Goal: Task Accomplishment & Management: Complete application form

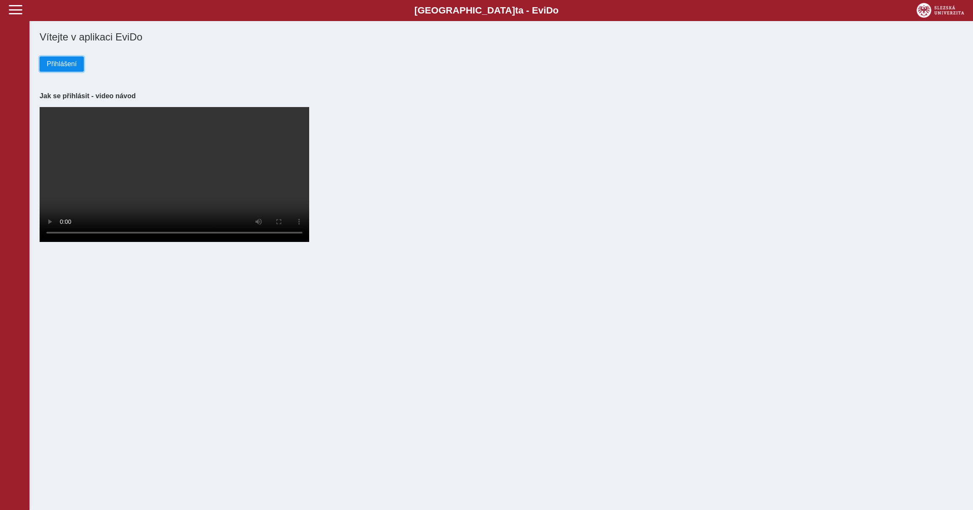
click at [56, 68] on span "Přihlášení" at bounding box center [62, 64] width 30 height 8
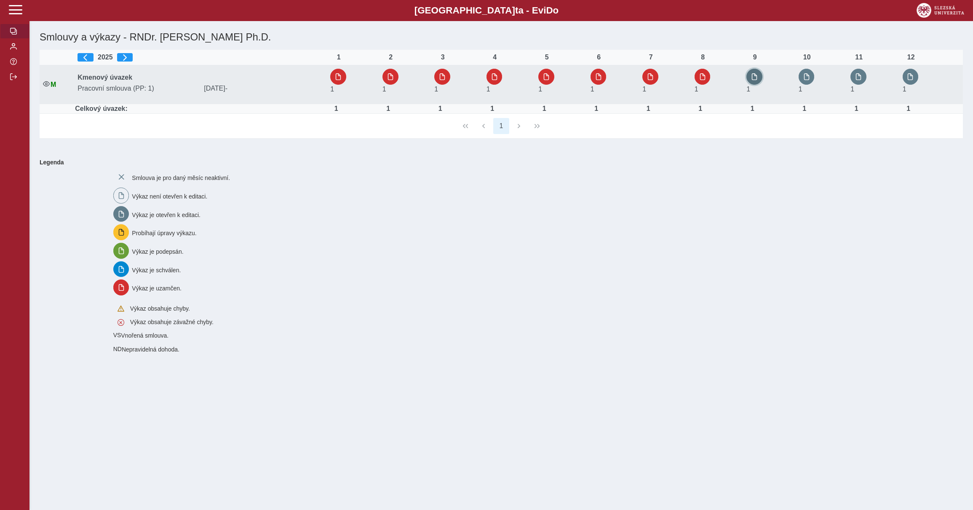
click at [755, 78] on span "button" at bounding box center [754, 76] width 7 height 7
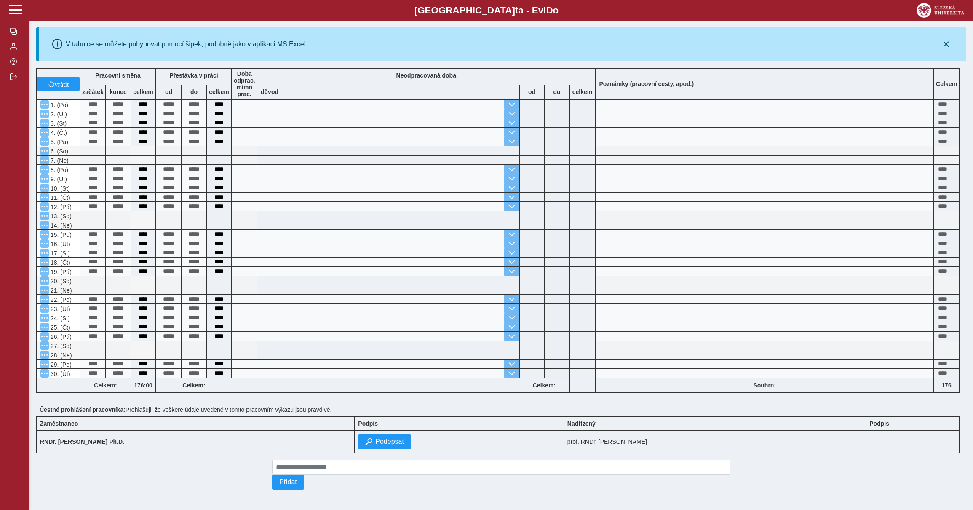
scroll to position [159, 0]
click at [386, 438] on span "Podepsat" at bounding box center [389, 442] width 29 height 8
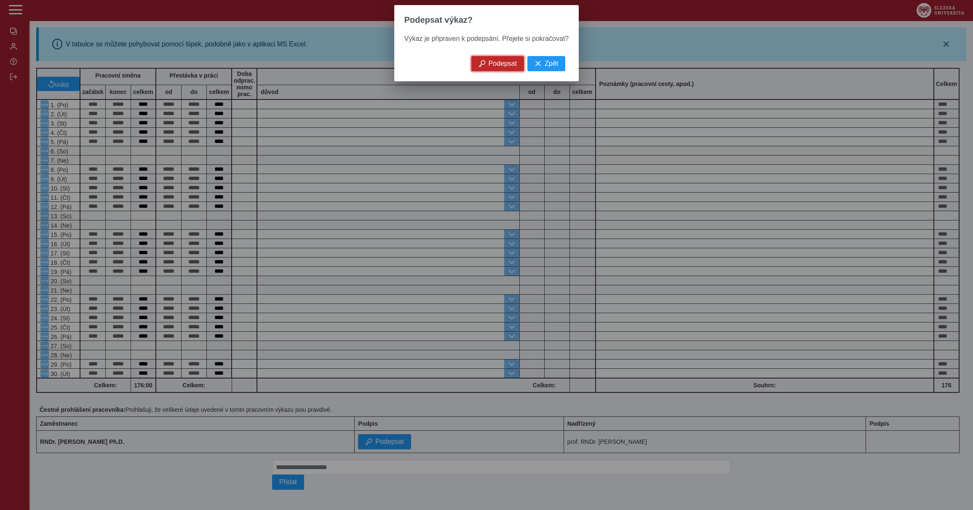
click at [501, 67] on span "Podepsat" at bounding box center [503, 64] width 29 height 8
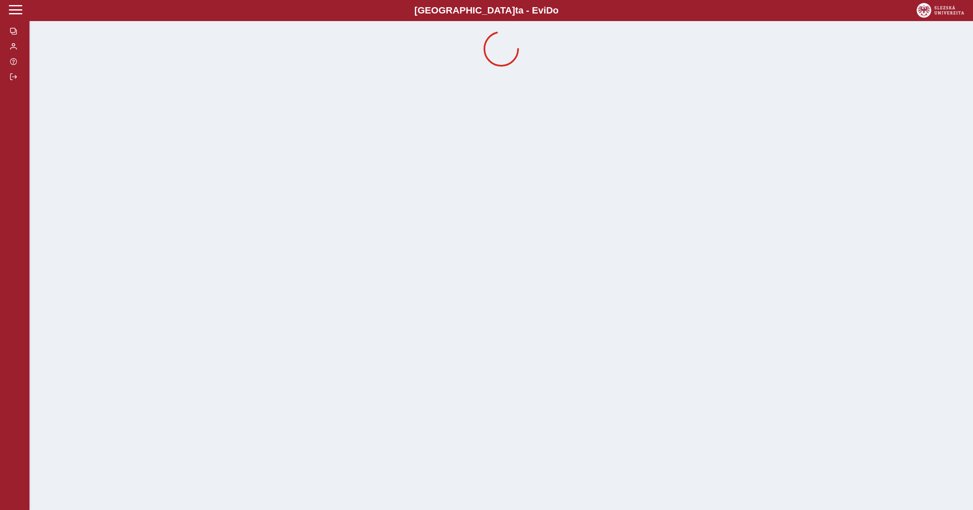
scroll to position [0, 0]
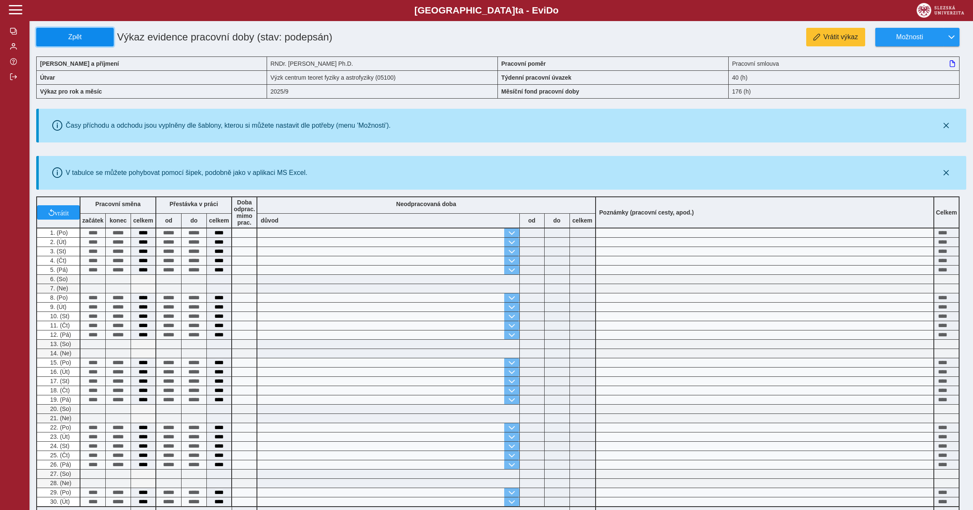
click at [74, 41] on span "Zpět" at bounding box center [75, 37] width 70 height 8
